Goal: Task Accomplishment & Management: Complete application form

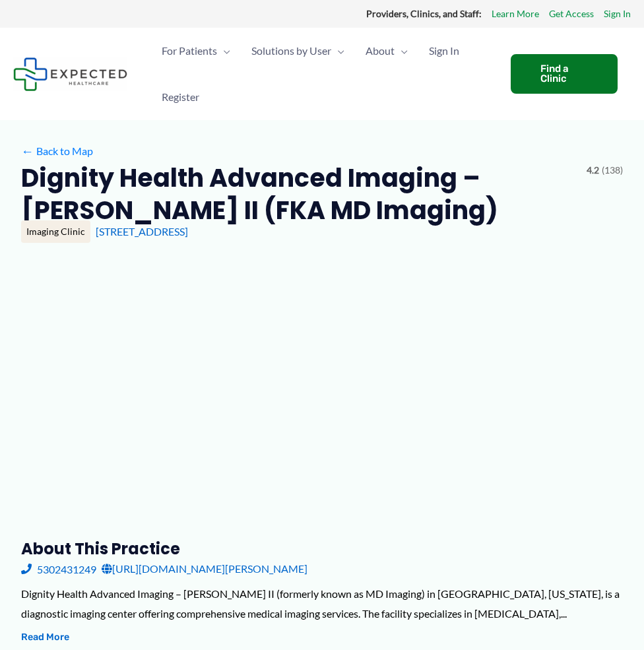
type input "**********"
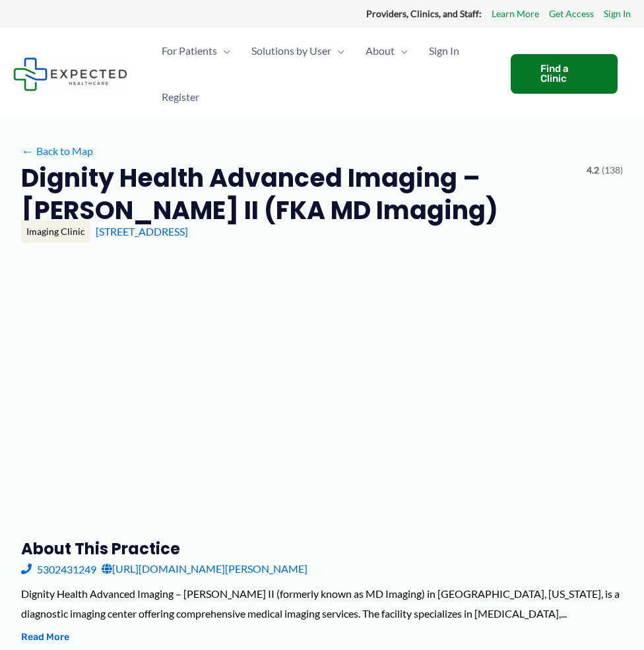
type input "**********"
type input "*"
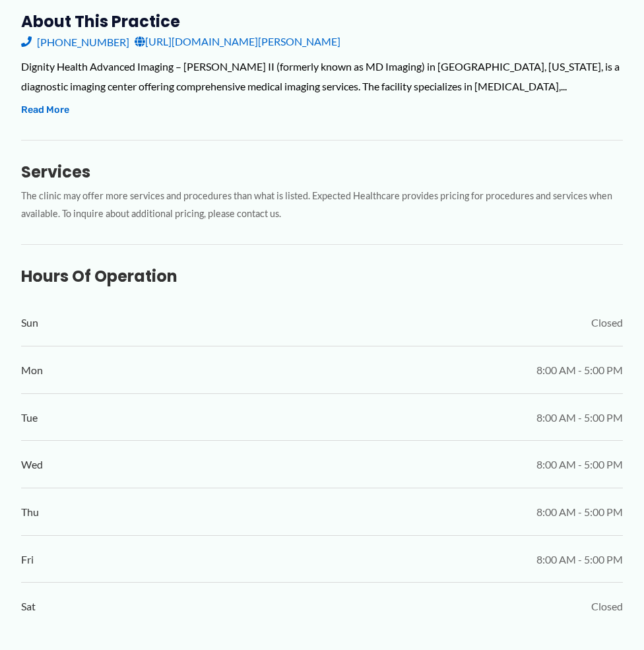
scroll to position [528, 0]
